Goal: Task Accomplishment & Management: Use online tool/utility

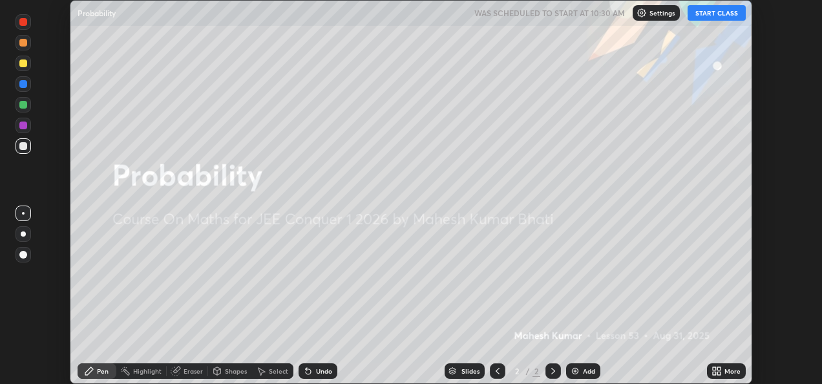
scroll to position [384, 822]
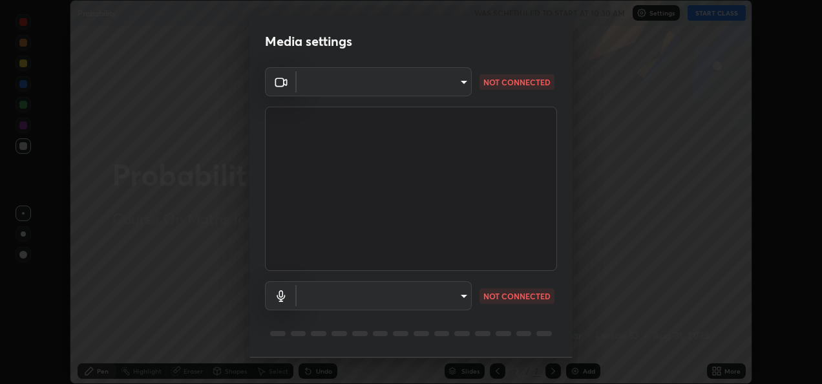
click at [459, 296] on body "Erase all Probability WAS SCHEDULED TO START AT 10:30 AM Settings START CLASS S…" at bounding box center [411, 192] width 822 height 384
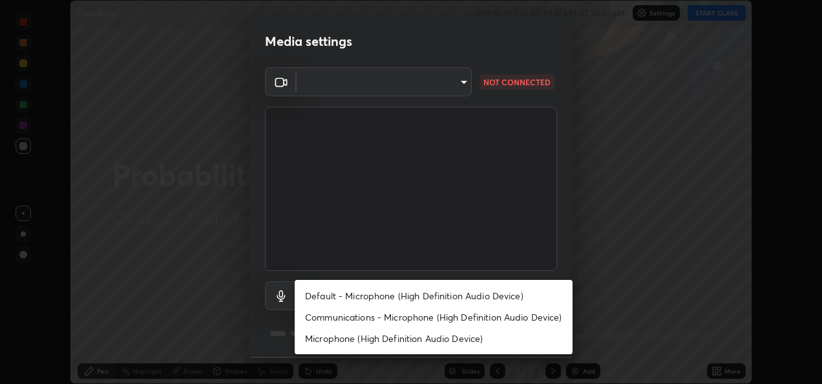
click at [482, 295] on li "Default - Microphone (High Definition Audio Device)" at bounding box center [434, 295] width 278 height 21
type input "default"
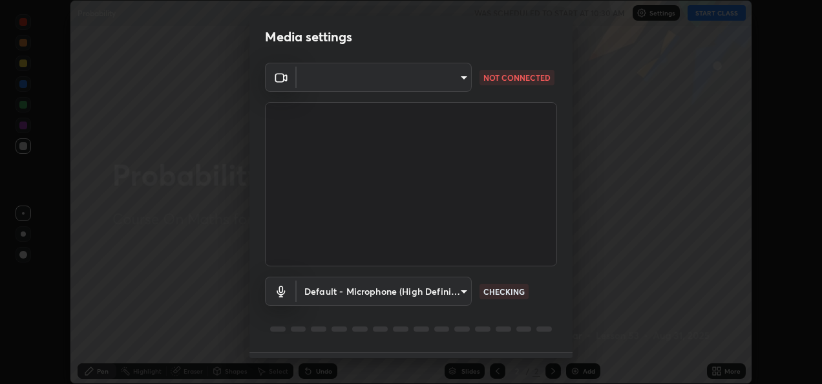
scroll to position [0, 0]
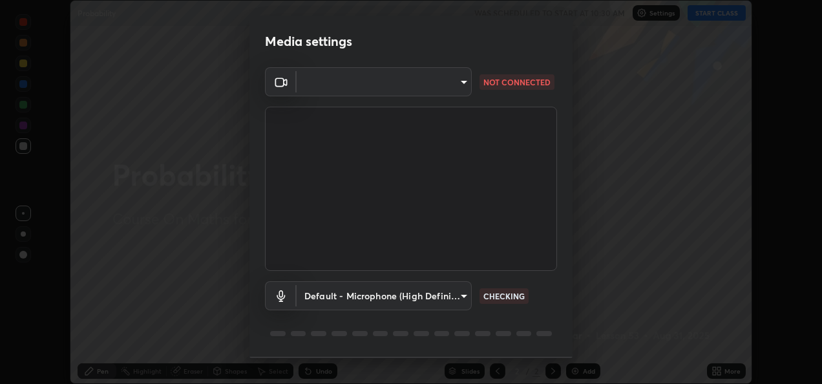
click at [454, 297] on body "Erase all Probability WAS SCHEDULED TO START AT 10:30 AM Settings START CLASS S…" at bounding box center [411, 192] width 822 height 384
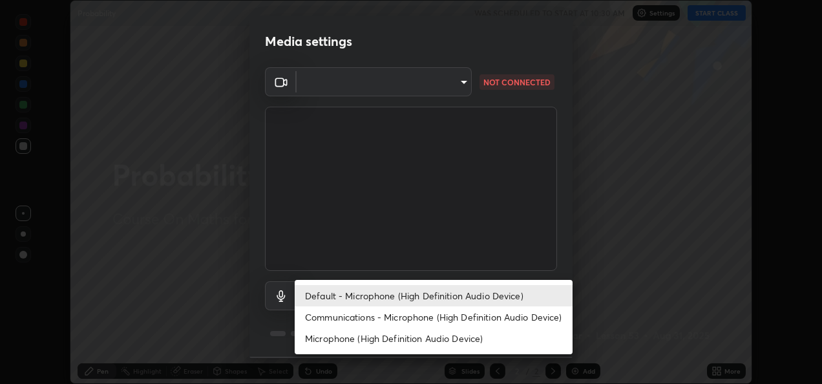
click at [483, 295] on li "Default - Microphone (High Definition Audio Device)" at bounding box center [434, 295] width 278 height 21
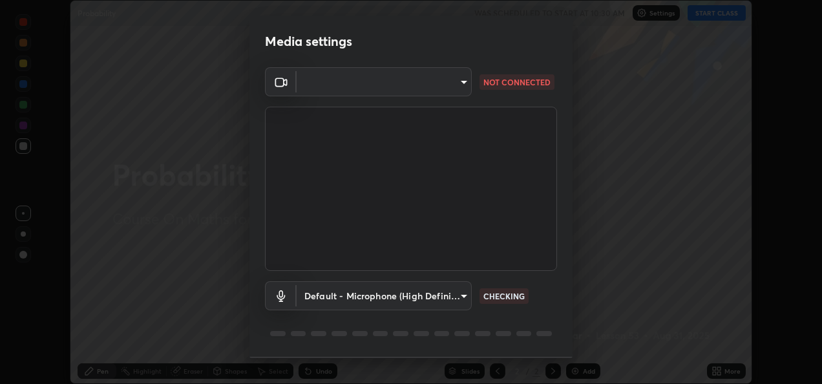
click at [454, 84] on body "Erase all Probability WAS SCHEDULED TO START AT 10:30 AM Settings START CLASS S…" at bounding box center [411, 192] width 822 height 384
click at [455, 83] on li at bounding box center [382, 82] width 175 height 8
click at [454, 82] on body "Erase all Probability WAS SCHEDULED TO START AT 10:30 AM Settings START CLASS S…" at bounding box center [411, 192] width 822 height 384
click at [448, 296] on div at bounding box center [411, 192] width 822 height 384
click at [460, 297] on body "Erase all Probability WAS SCHEDULED TO START AT 10:30 AM Settings START CLASS S…" at bounding box center [411, 192] width 822 height 384
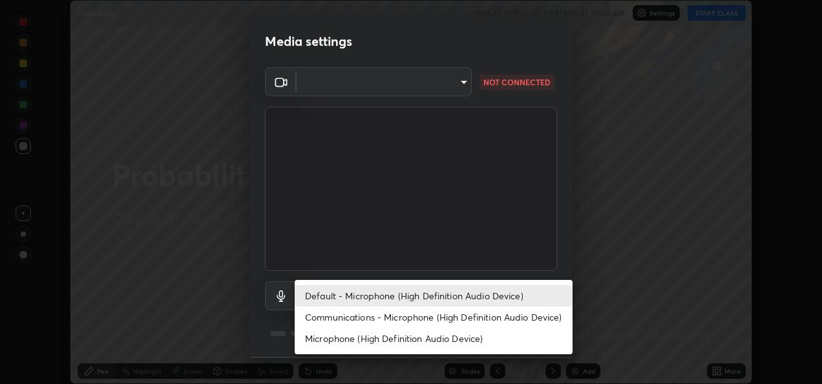
click at [502, 291] on li "Default - Microphone (High Definition Audio Device)" at bounding box center [434, 295] width 278 height 21
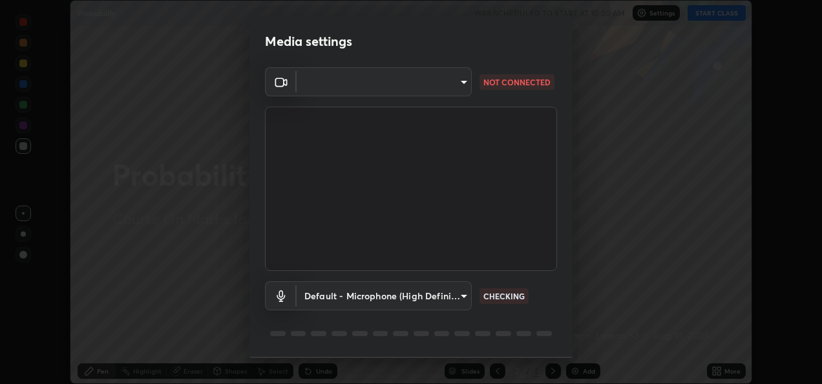
click at [462, 297] on body "Erase all Probability WAS SCHEDULED TO START AT 10:30 AM Settings START CLASS S…" at bounding box center [411, 192] width 822 height 384
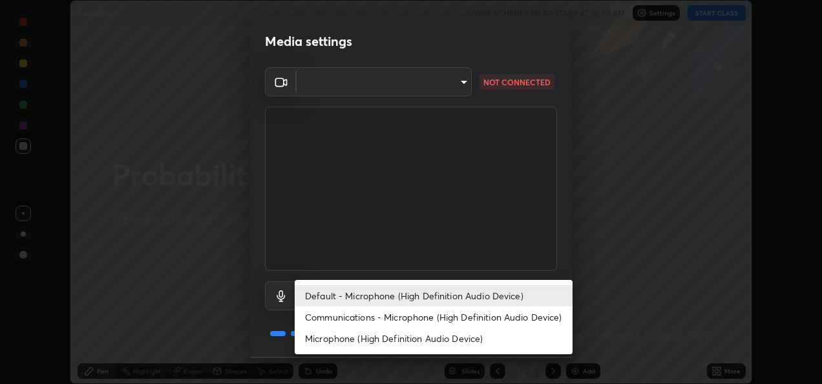
click at [472, 289] on li "Default - Microphone (High Definition Audio Device)" at bounding box center [434, 295] width 278 height 21
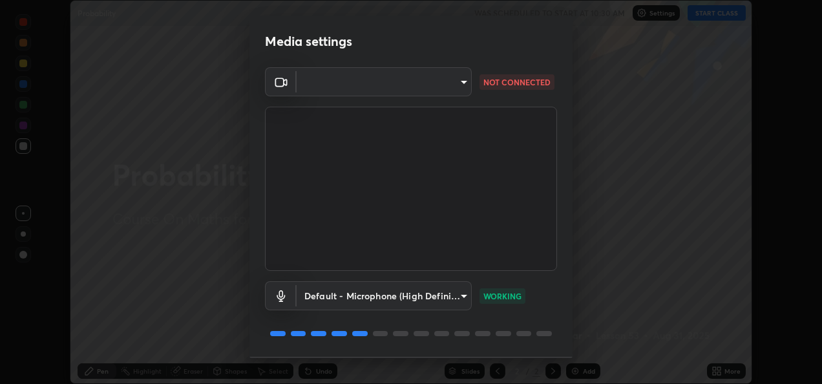
click at [454, 85] on body "Erase all Probability WAS SCHEDULED TO START AT 10:30 AM Settings START CLASS S…" at bounding box center [411, 192] width 822 height 384
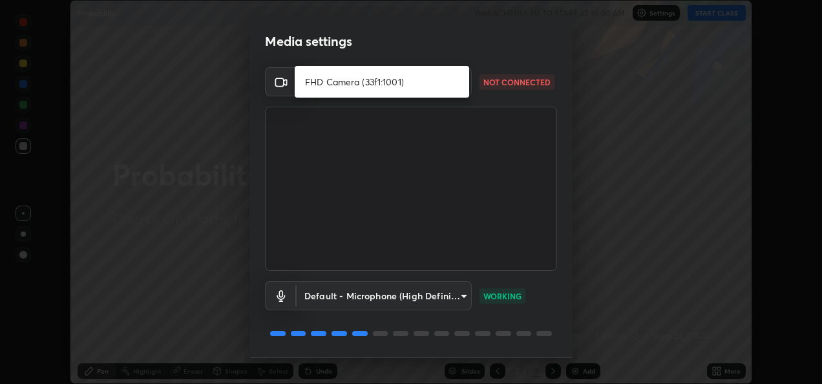
click at [454, 84] on li "FHD Camera (33f1:1001)" at bounding box center [382, 81] width 175 height 21
type input "6f0ba88de3e1ff11f8005abd7c7f0f461cff92a98ee8dcc81978045efcd53cca"
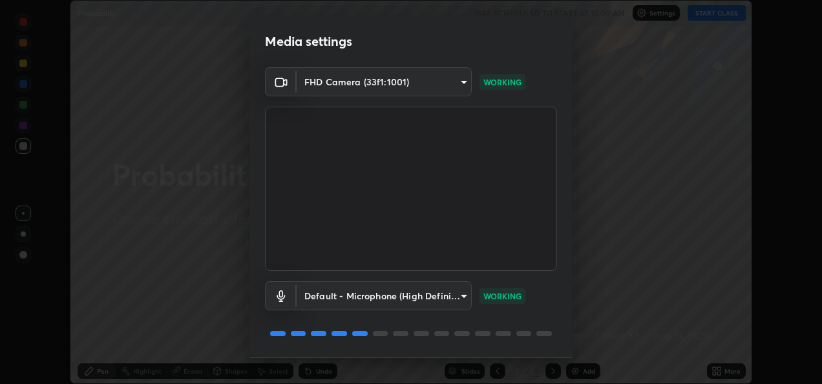
scroll to position [40, 0]
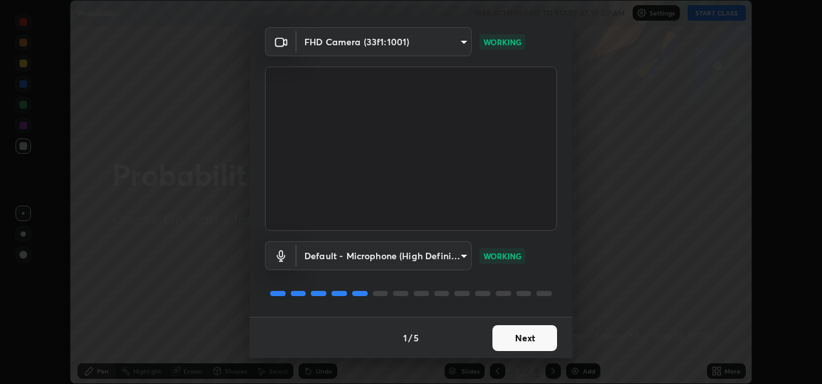
click at [524, 335] on button "Next" at bounding box center [525, 338] width 65 height 26
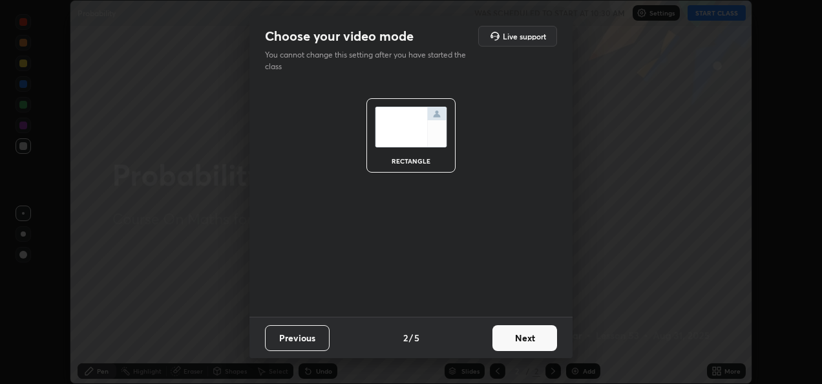
scroll to position [0, 0]
click at [526, 339] on button "Next" at bounding box center [525, 338] width 65 height 26
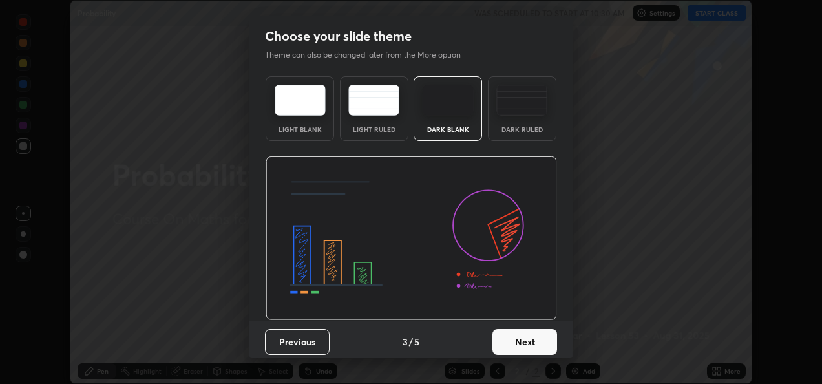
click at [526, 338] on button "Next" at bounding box center [525, 342] width 65 height 26
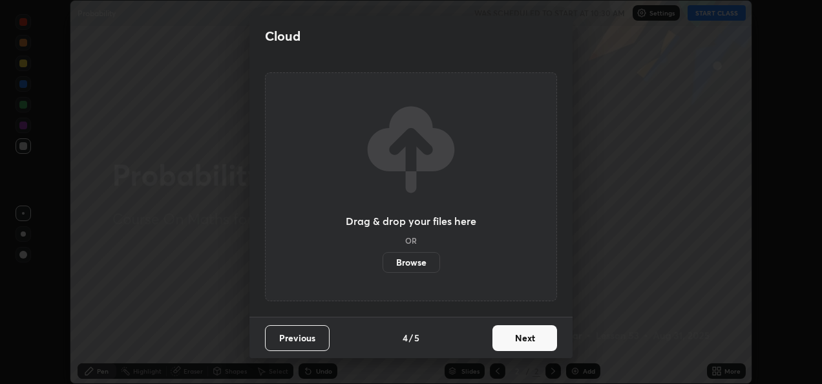
click at [531, 341] on button "Next" at bounding box center [525, 338] width 65 height 26
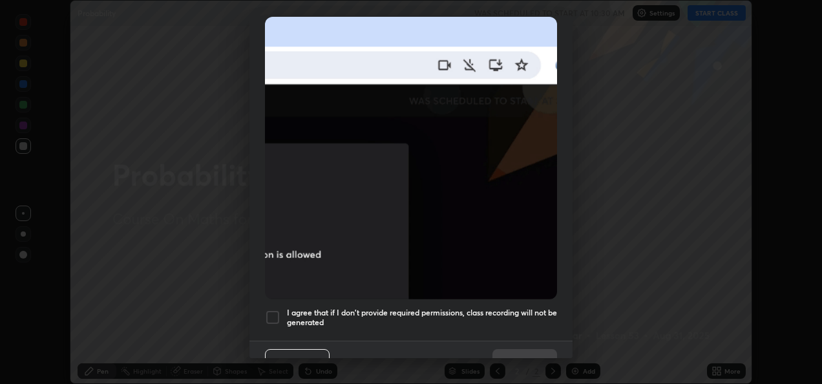
scroll to position [304, 0]
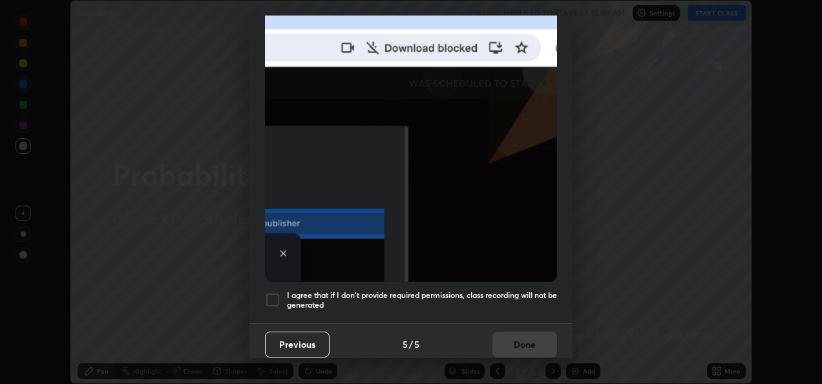
click at [513, 290] on h5 "I agree that if I don't provide required permissions, class recording will not …" at bounding box center [422, 300] width 270 height 20
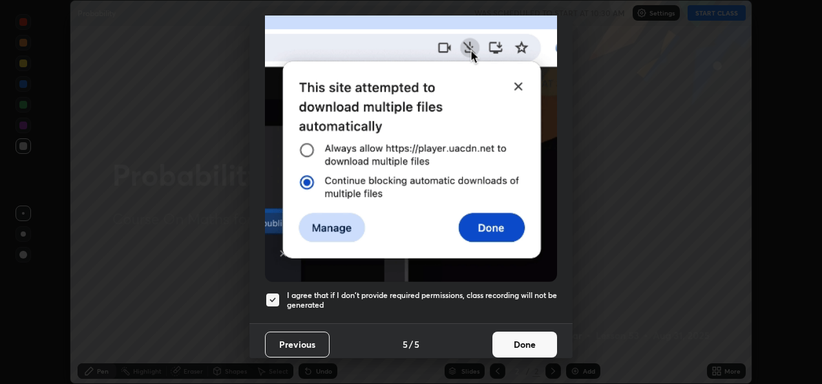
click at [526, 334] on button "Done" at bounding box center [525, 345] width 65 height 26
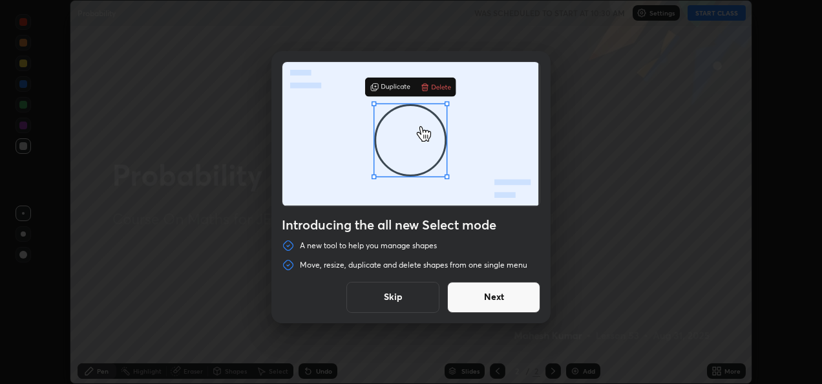
click at [411, 297] on button "Skip" at bounding box center [392, 297] width 93 height 31
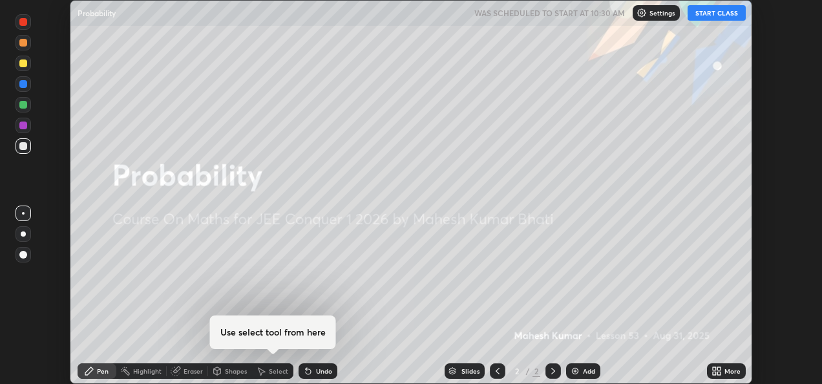
click at [716, 16] on button "START CLASS" at bounding box center [717, 13] width 58 height 16
